Goal: Task Accomplishment & Management: Manage account settings

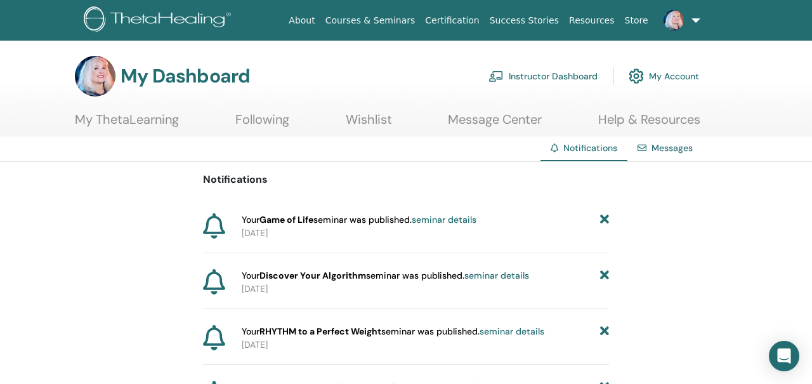
scroll to position [7, 0]
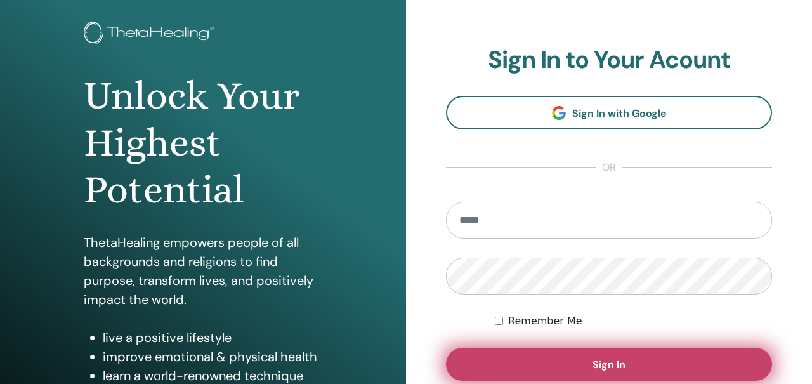
scroll to position [125, 0]
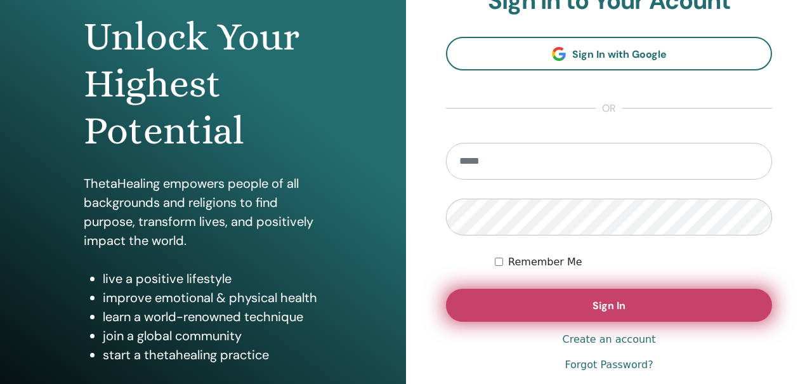
type input "**********"
click at [527, 306] on button "Sign In" at bounding box center [609, 305] width 326 height 33
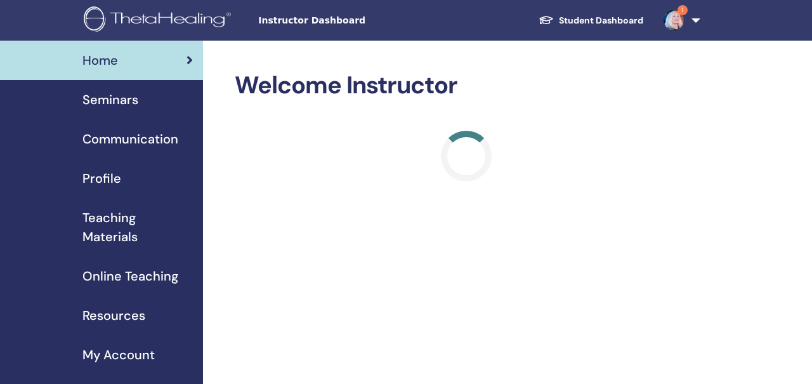
click at [693, 18] on link "1" at bounding box center [680, 20] width 52 height 41
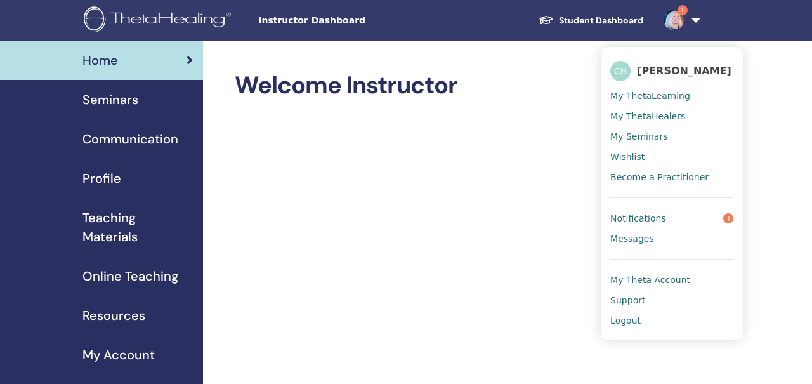
click at [649, 216] on span "Notifications" at bounding box center [638, 218] width 56 height 11
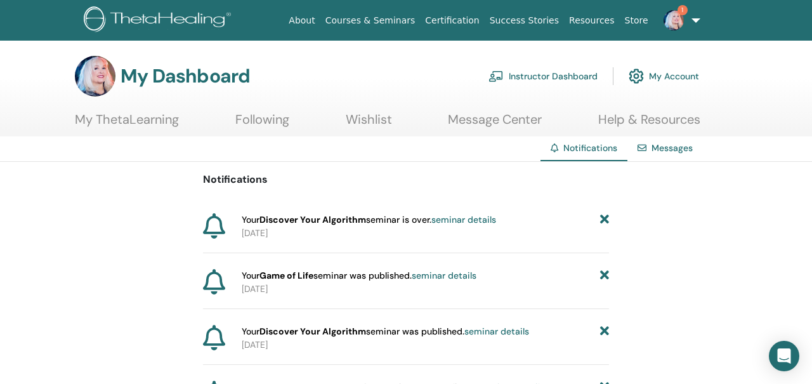
click at [489, 221] on link "seminar details" at bounding box center [463, 219] width 65 height 11
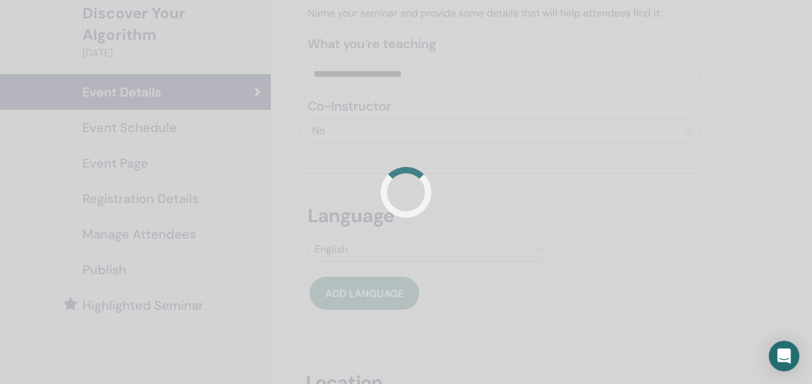
scroll to position [105, 0]
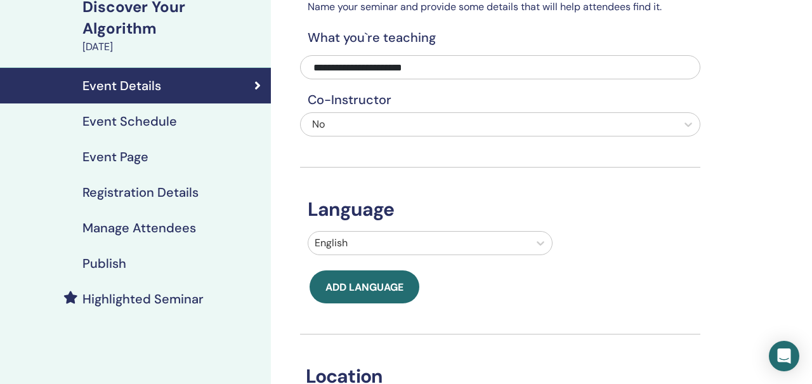
click at [158, 220] on h4 "Manage Attendees" at bounding box center [139, 227] width 114 height 15
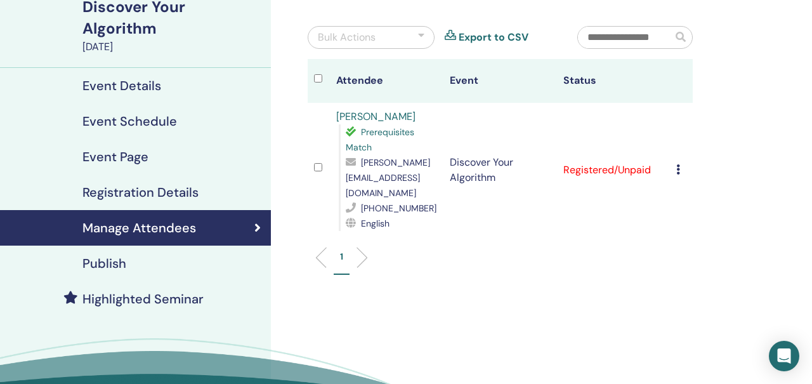
click at [677, 164] on icon at bounding box center [678, 169] width 4 height 10
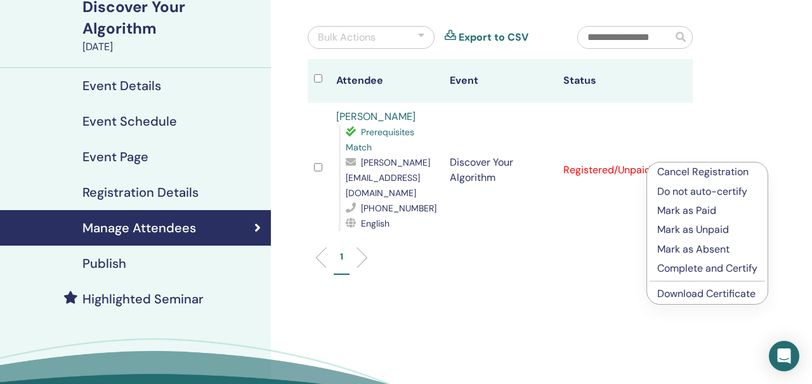
click at [683, 209] on p "Mark as Paid" at bounding box center [707, 210] width 100 height 15
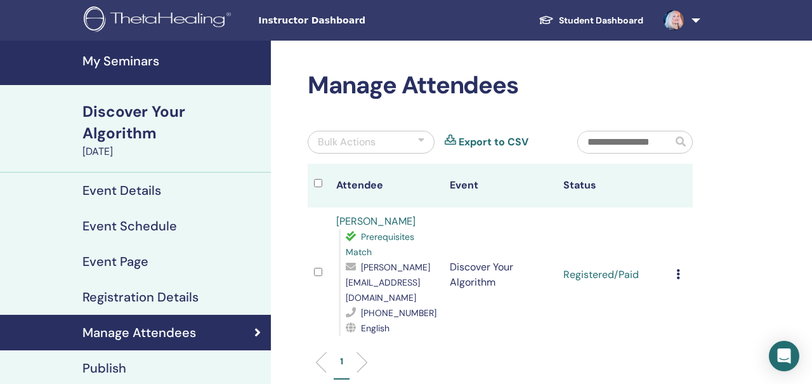
click at [677, 269] on icon at bounding box center [678, 274] width 4 height 10
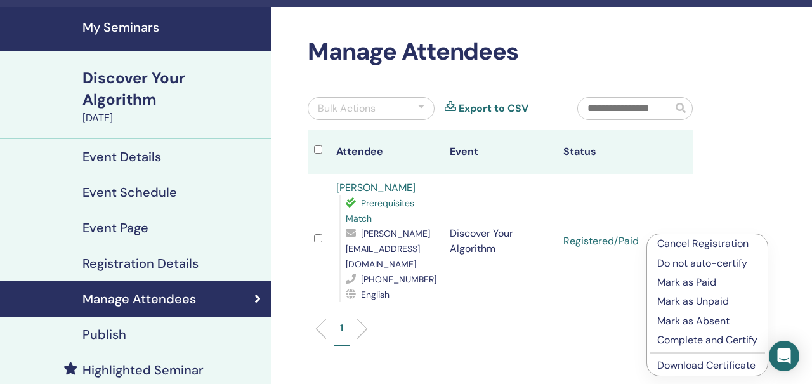
scroll to position [65, 0]
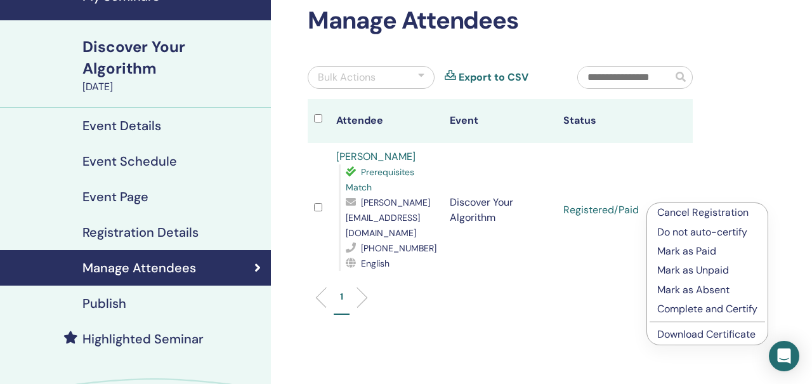
click at [682, 309] on p "Complete and Certify" at bounding box center [707, 308] width 100 height 15
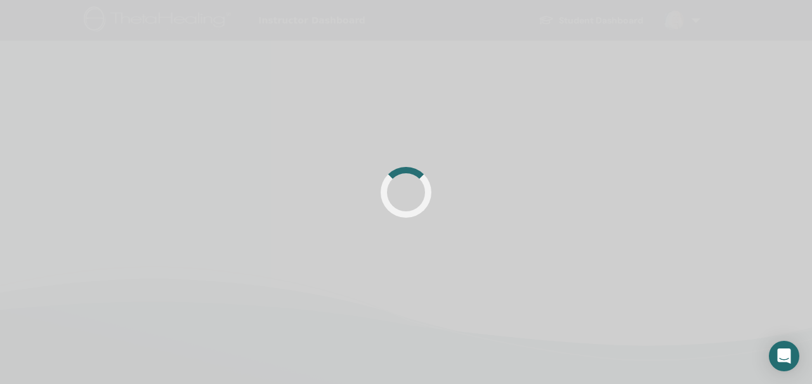
scroll to position [65, 0]
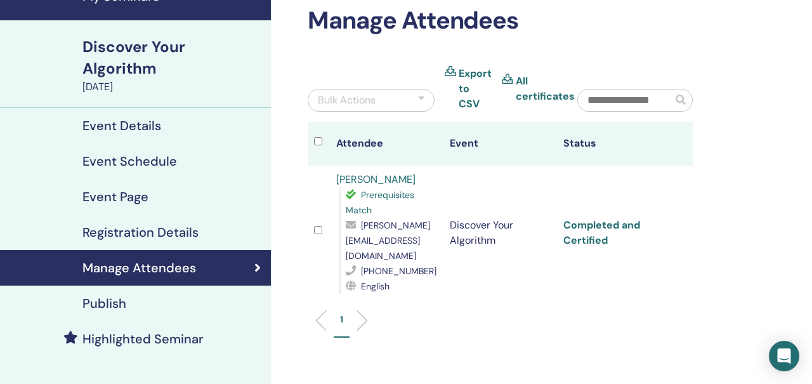
click at [629, 218] on link "Completed and Certified" at bounding box center [601, 232] width 77 height 29
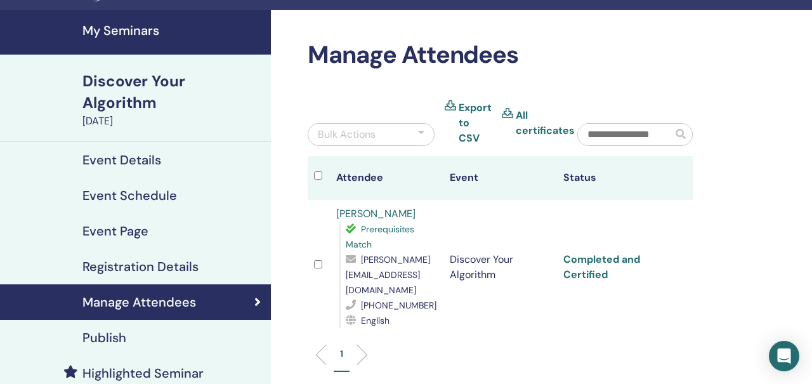
scroll to position [0, 0]
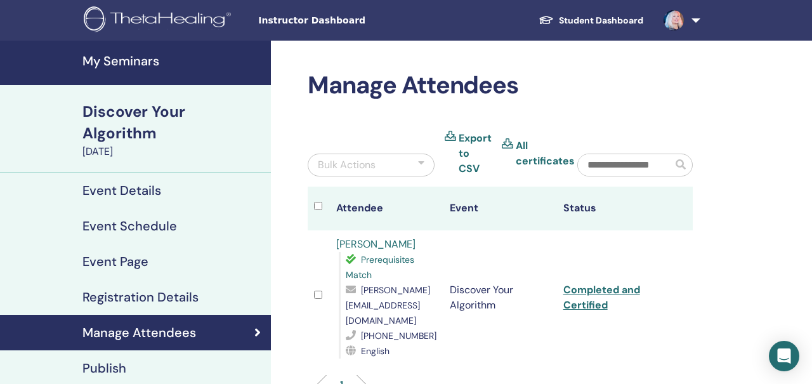
click at [245, 112] on div "Discover Your Algorithm" at bounding box center [172, 122] width 181 height 43
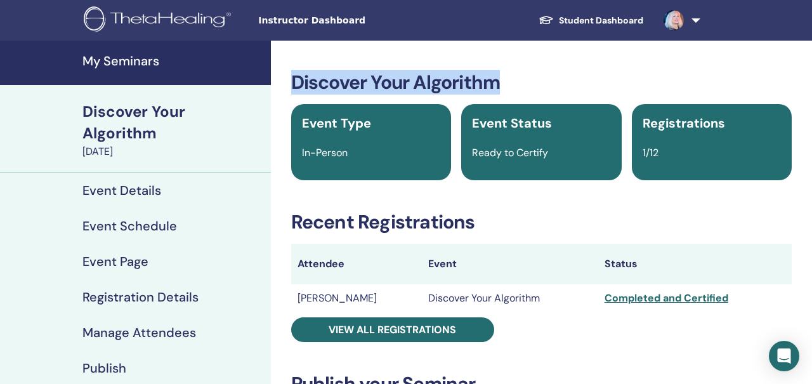
drag, startPoint x: 291, startPoint y: 78, endPoint x: 503, endPoint y: 89, distance: 212.2
click at [503, 89] on h3 "Discover Your Algorithm" at bounding box center [541, 82] width 501 height 23
copy h3 "Discover Your Algorithm"
click at [181, 144] on div "September 24, 2025" at bounding box center [172, 151] width 181 height 15
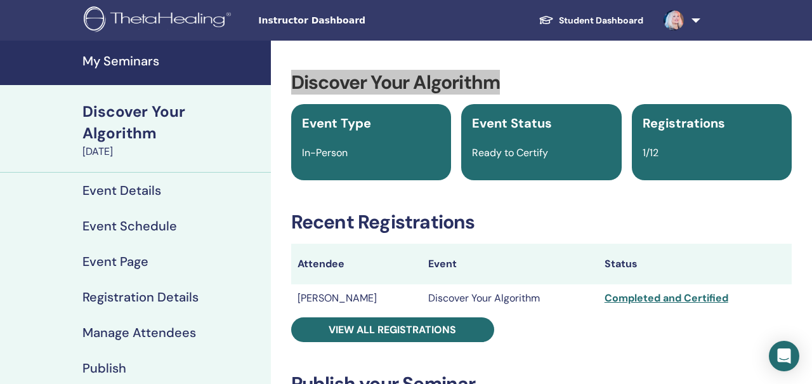
drag, startPoint x: 183, startPoint y: 131, endPoint x: 460, endPoint y: 0, distance: 306.0
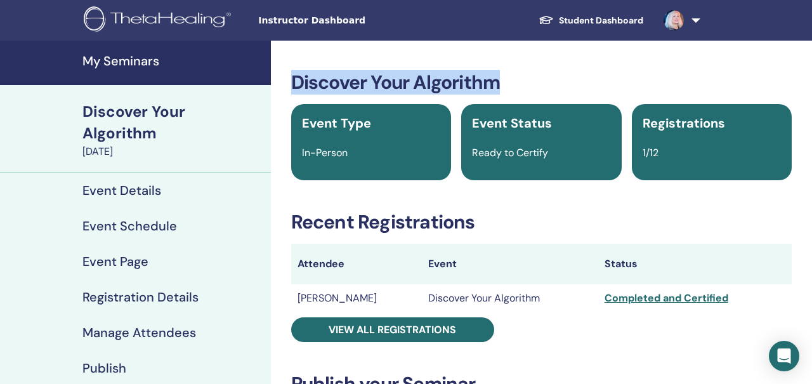
click at [574, 72] on h3 "Discover Your Algorithm" at bounding box center [541, 82] width 501 height 23
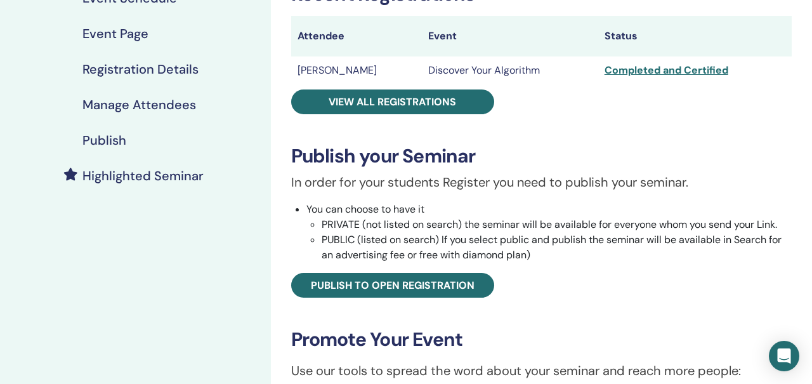
scroll to position [230, 0]
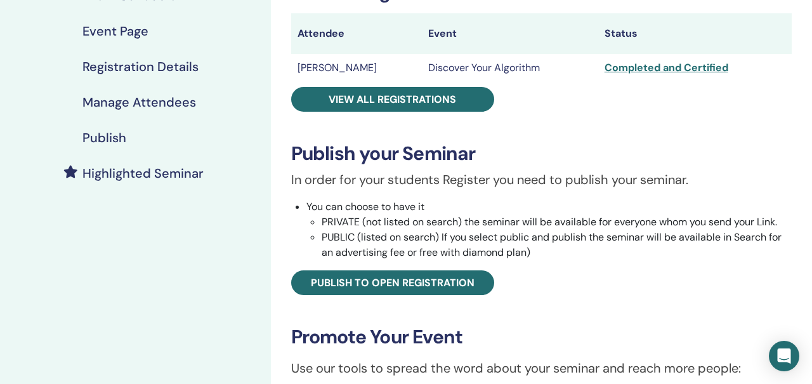
click at [169, 95] on h4 "Manage Attendees" at bounding box center [139, 102] width 114 height 15
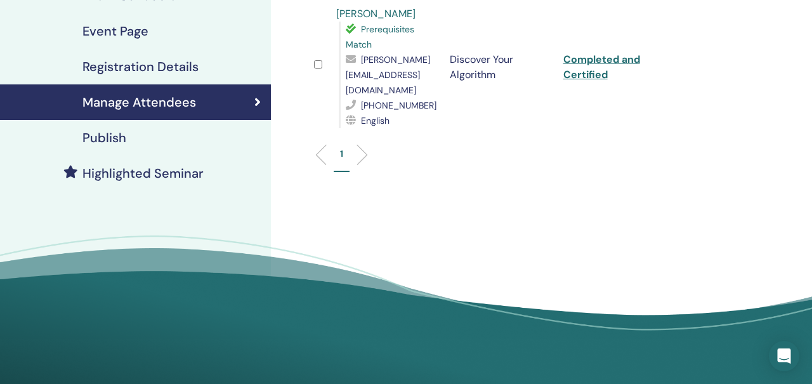
click at [382, 15] on link "Karen Maloney" at bounding box center [375, 13] width 79 height 13
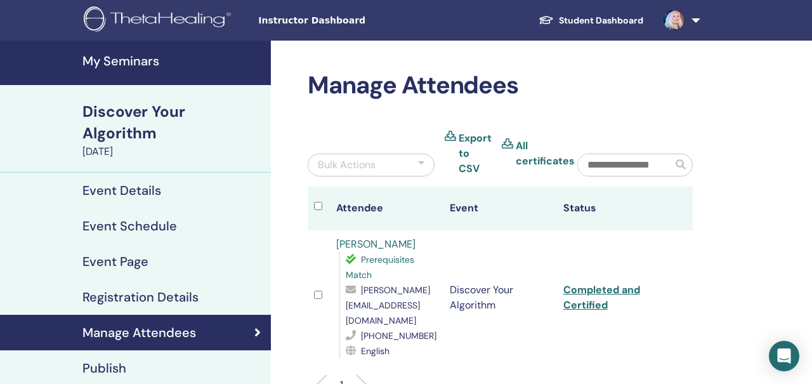
click at [354, 246] on link "Karen Maloney" at bounding box center [375, 243] width 79 height 13
